Goal: Register for event/course

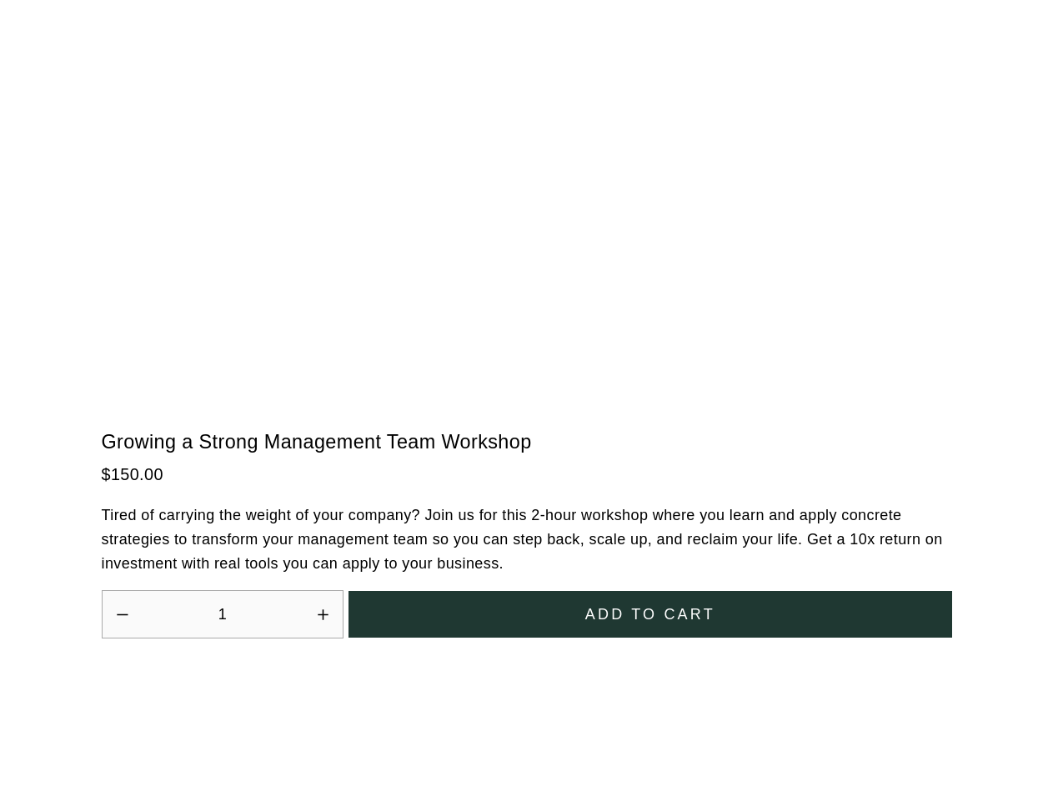
scroll to position [4612, 0]
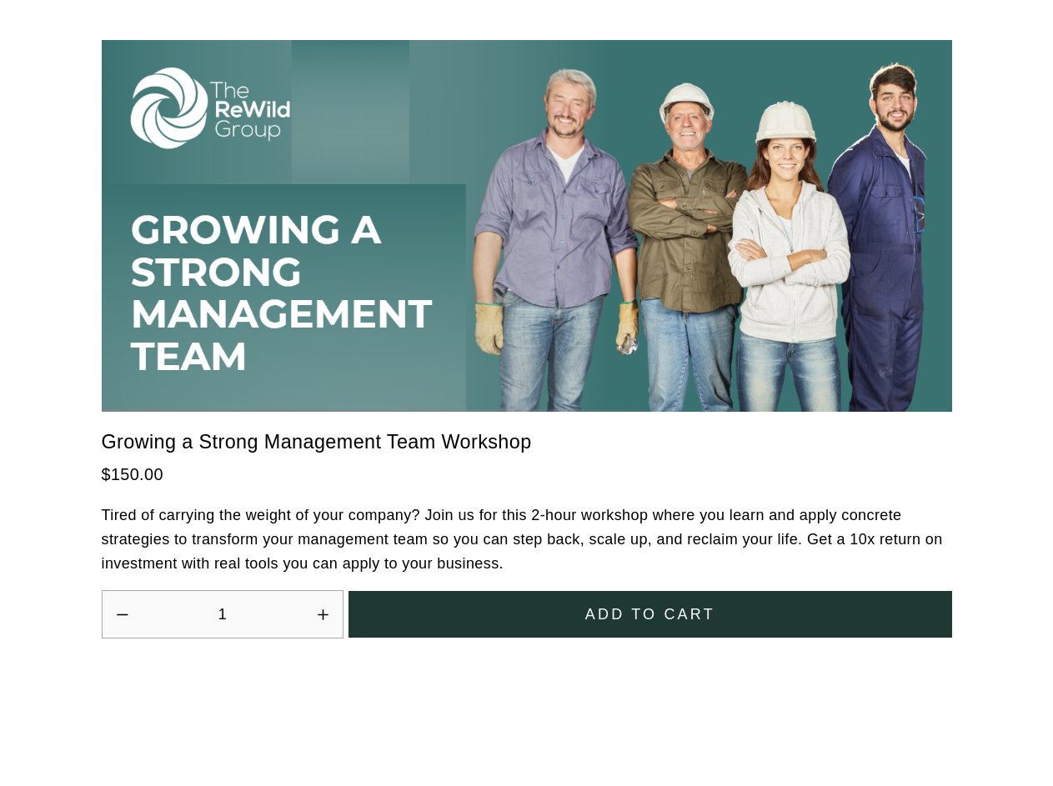
scroll to position [4612, 0]
